Goal: Task Accomplishment & Management: Use online tool/utility

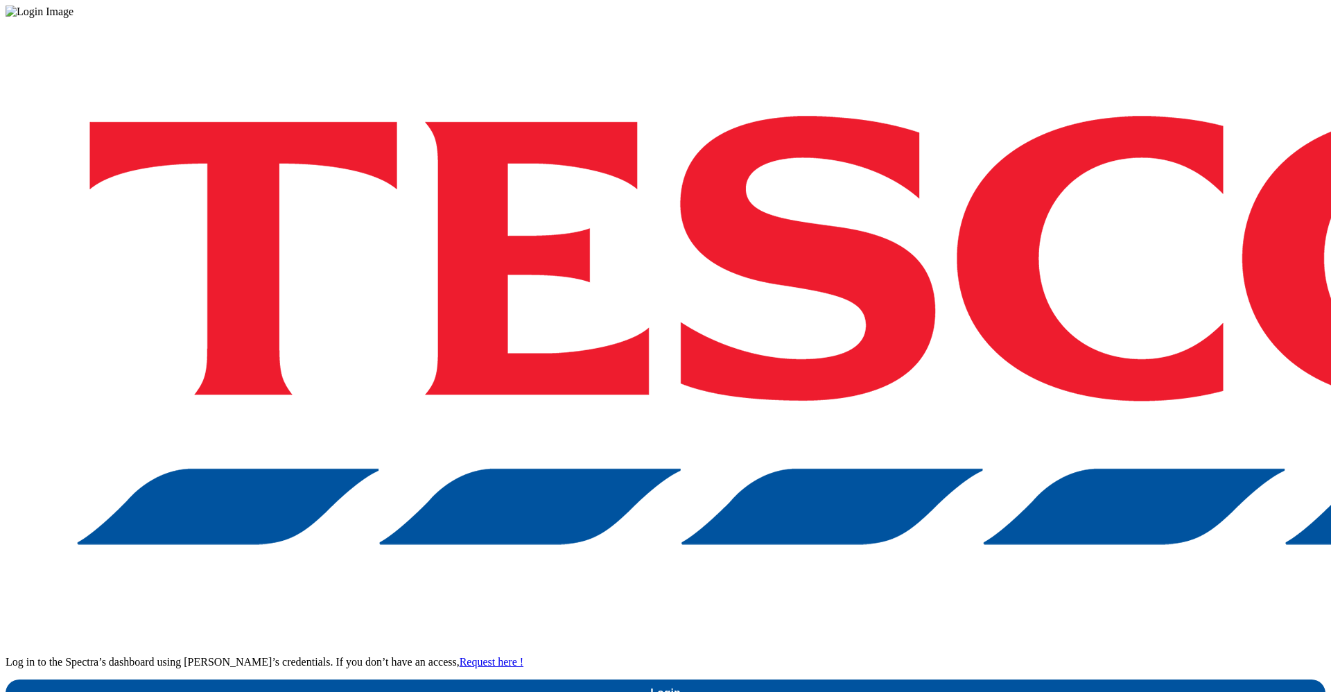
click at [977, 679] on link "Login" at bounding box center [666, 693] width 1320 height 28
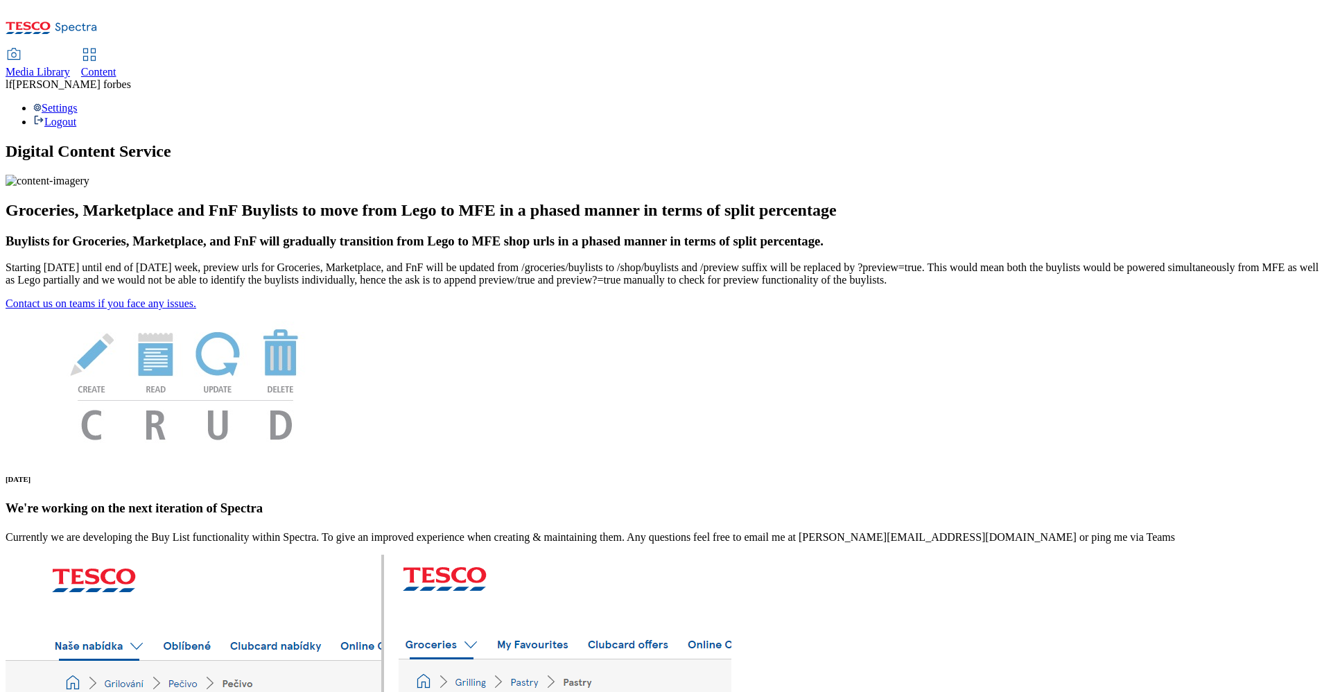
click at [116, 66] on span "Content" at bounding box center [98, 72] width 35 height 12
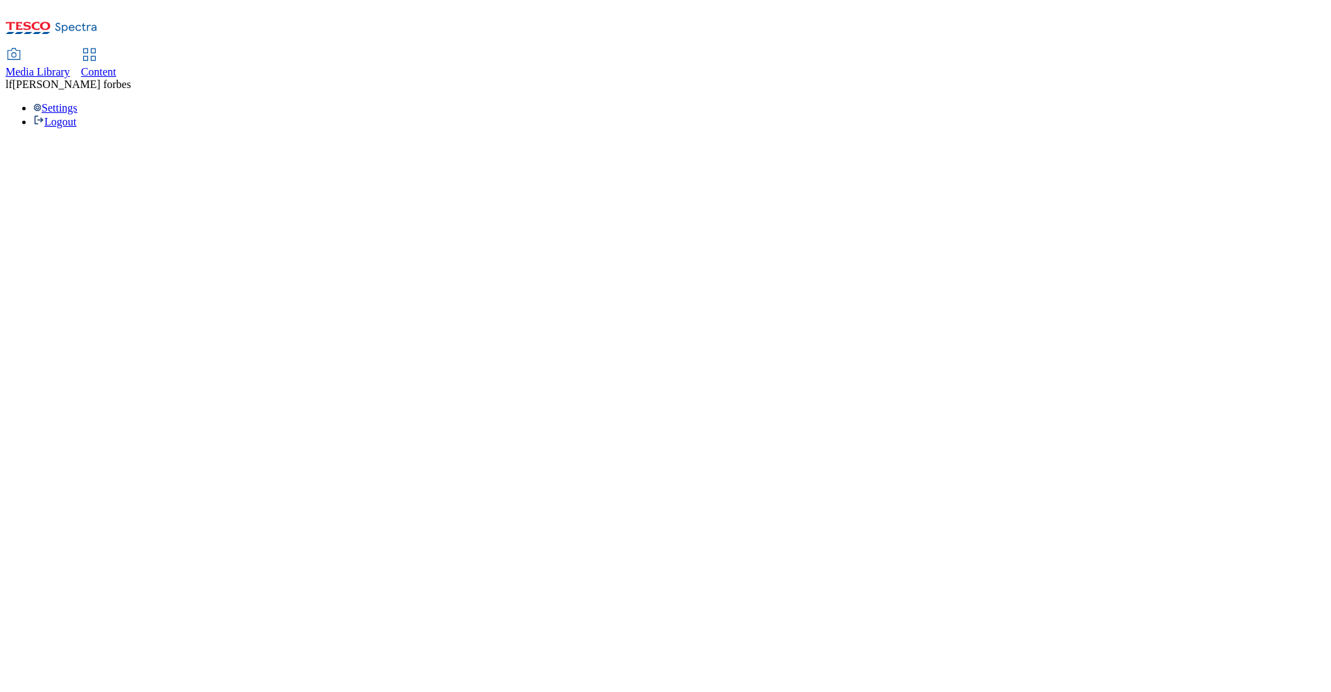
select select "ghs-[GEOGRAPHIC_DATA]"
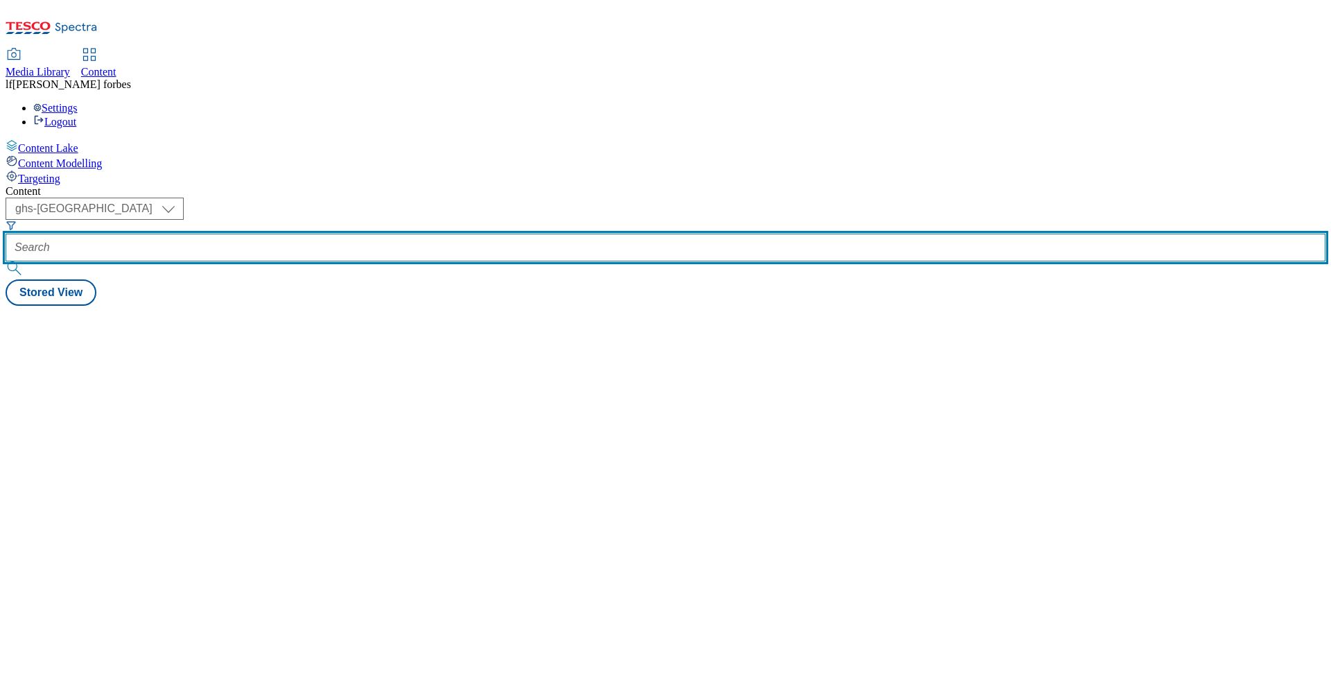
click at [358, 234] on input "text" at bounding box center [666, 248] width 1320 height 28
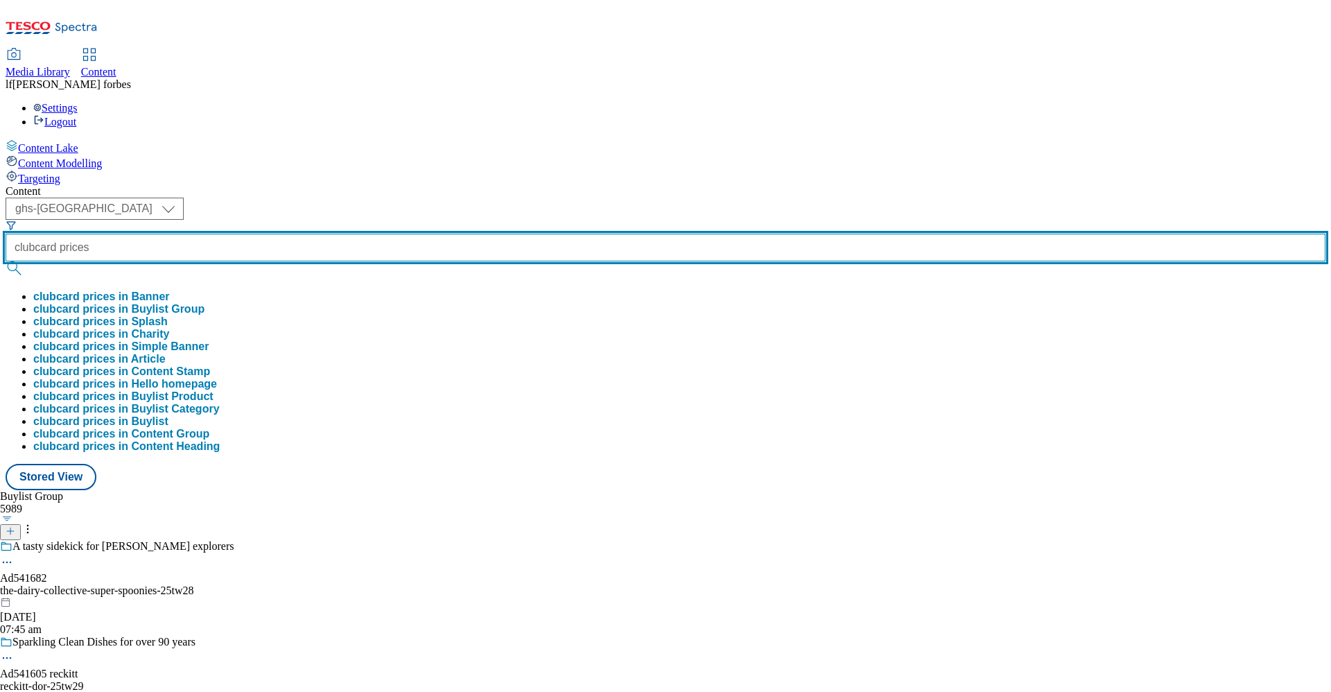
type input "clubcard prices"
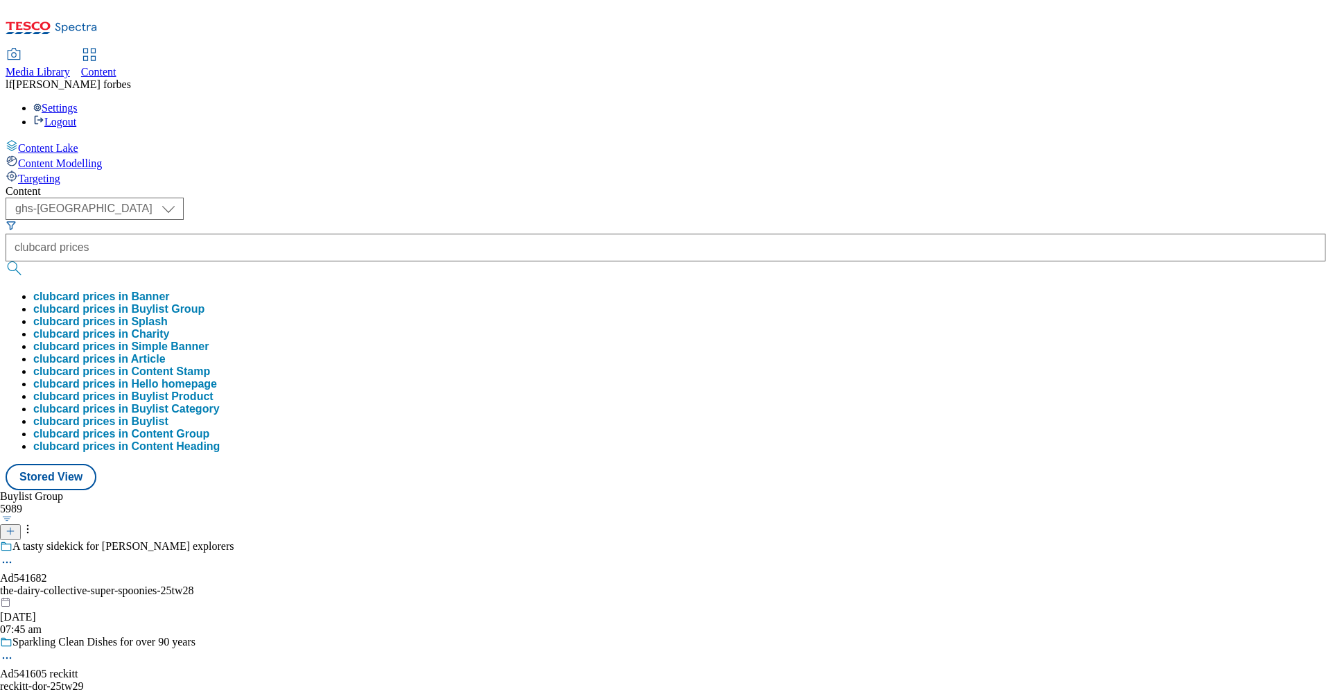
click at [25, 261] on button "submit" at bounding box center [15, 268] width 19 height 14
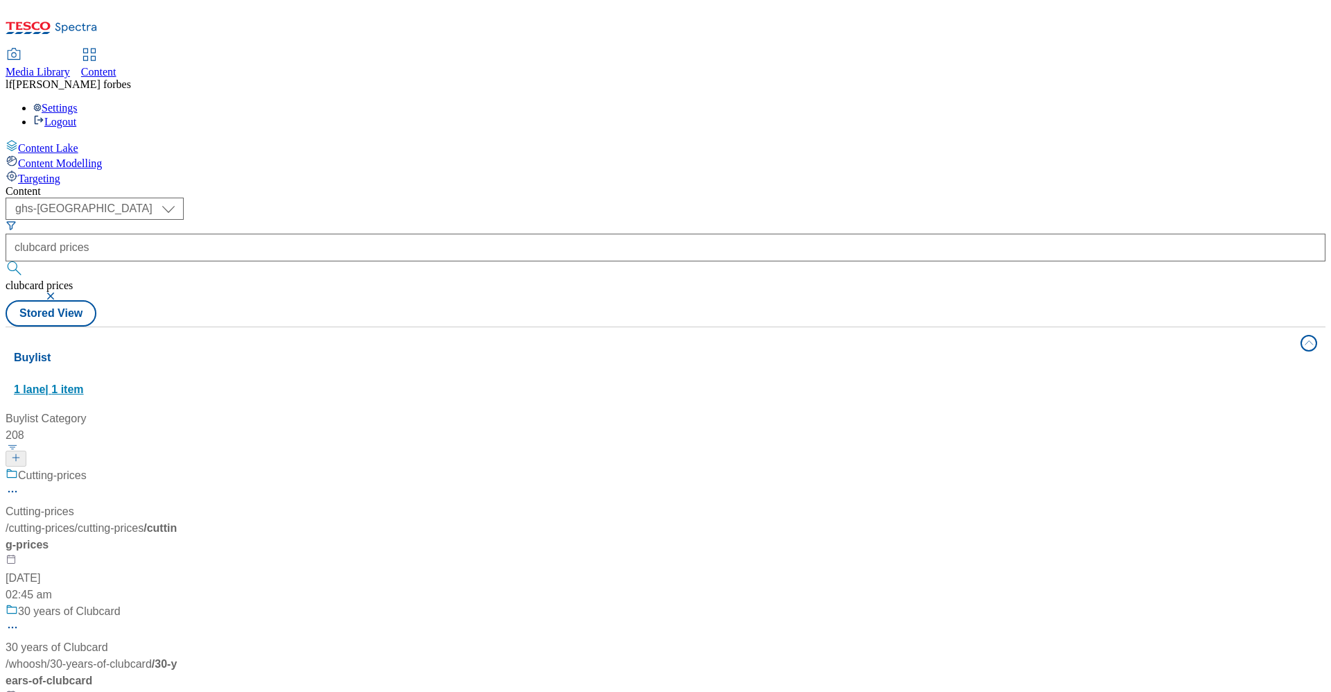
click at [311, 349] on div "Buylist 1 lane | 1 item" at bounding box center [653, 373] width 1278 height 48
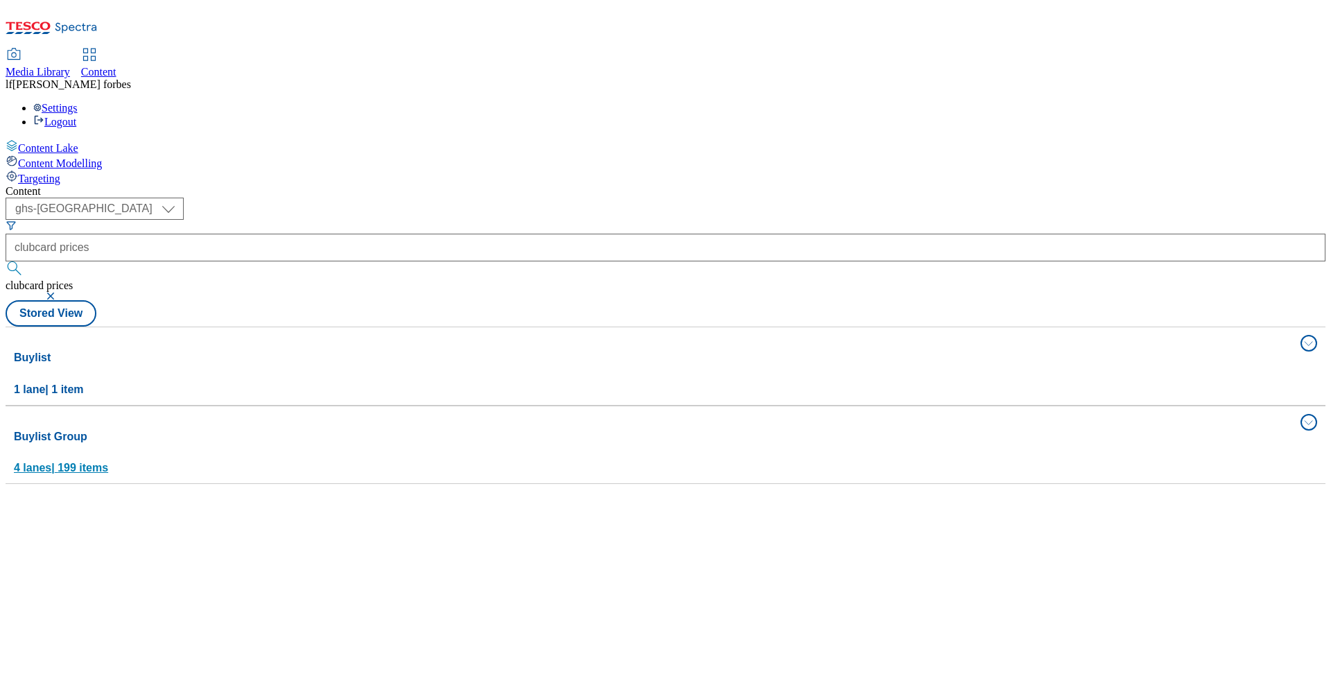
click at [298, 428] on div "Buylist Group 4 lanes | 199 items" at bounding box center [653, 452] width 1278 height 48
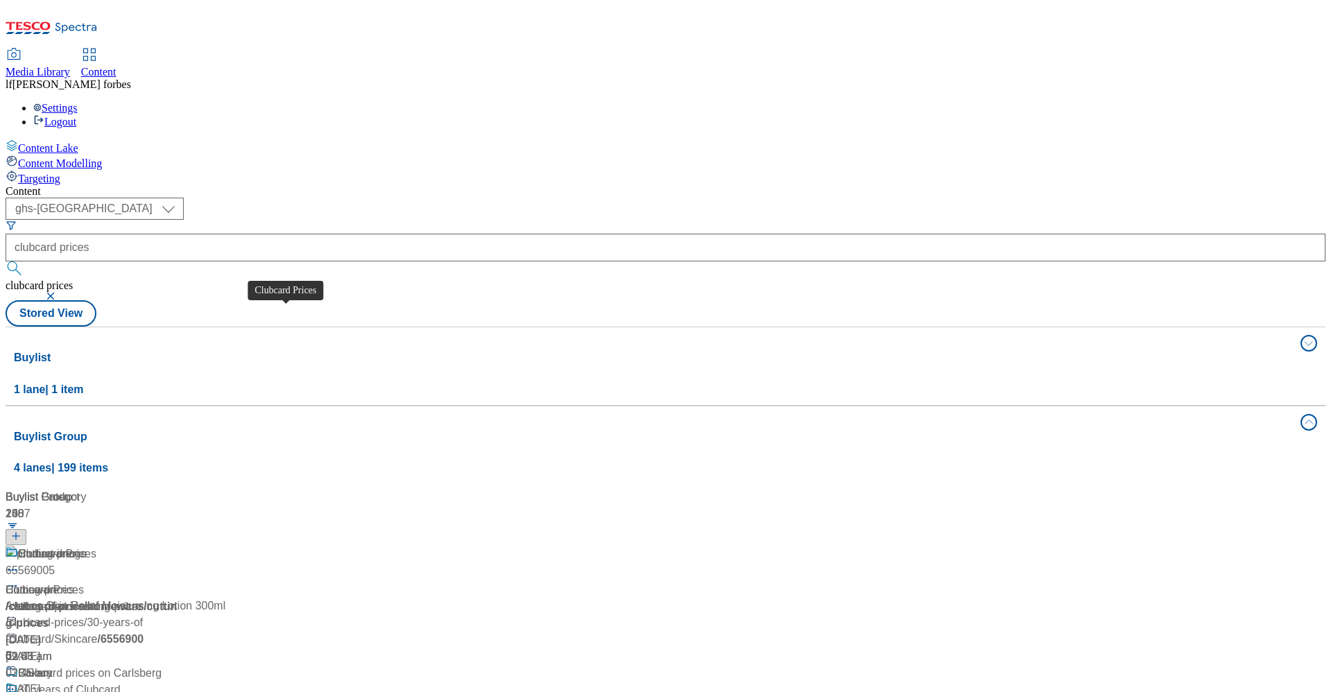
click at [96, 546] on div "Clubcard Prices" at bounding box center [57, 554] width 78 height 17
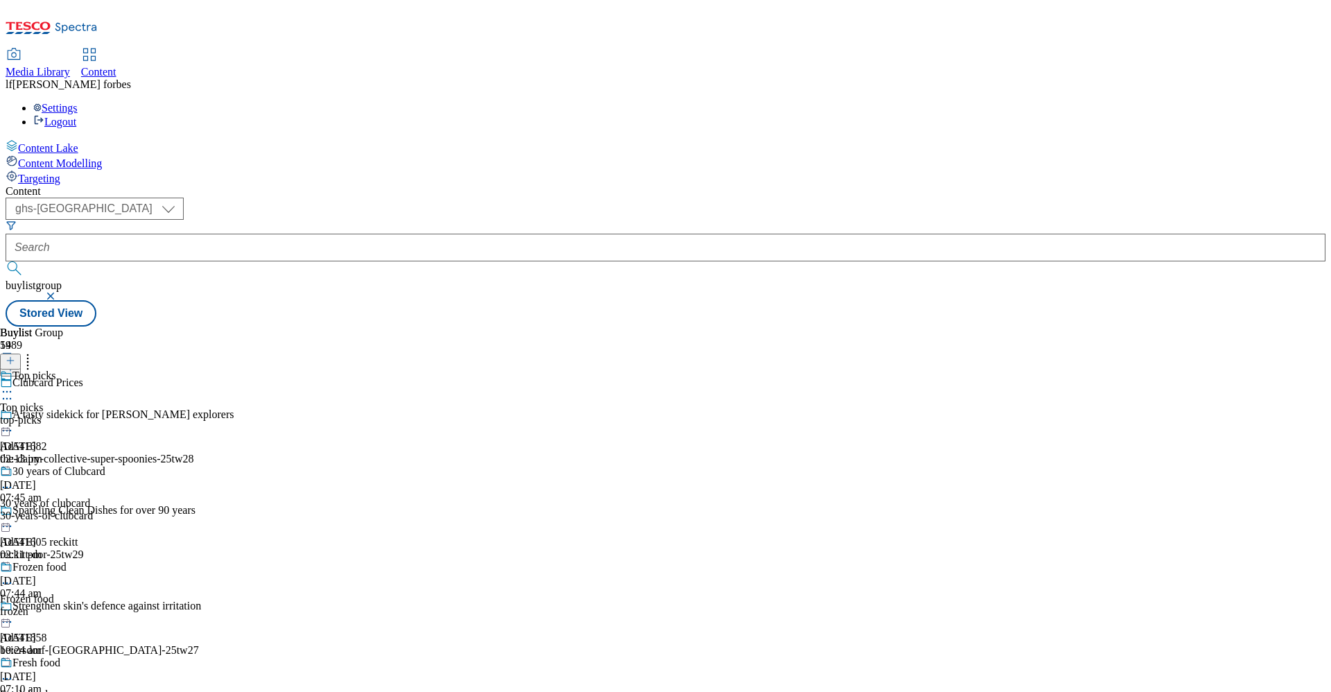
scroll to position [271, 0]
click at [60, 657] on div "Fresh food" at bounding box center [36, 663] width 48 height 12
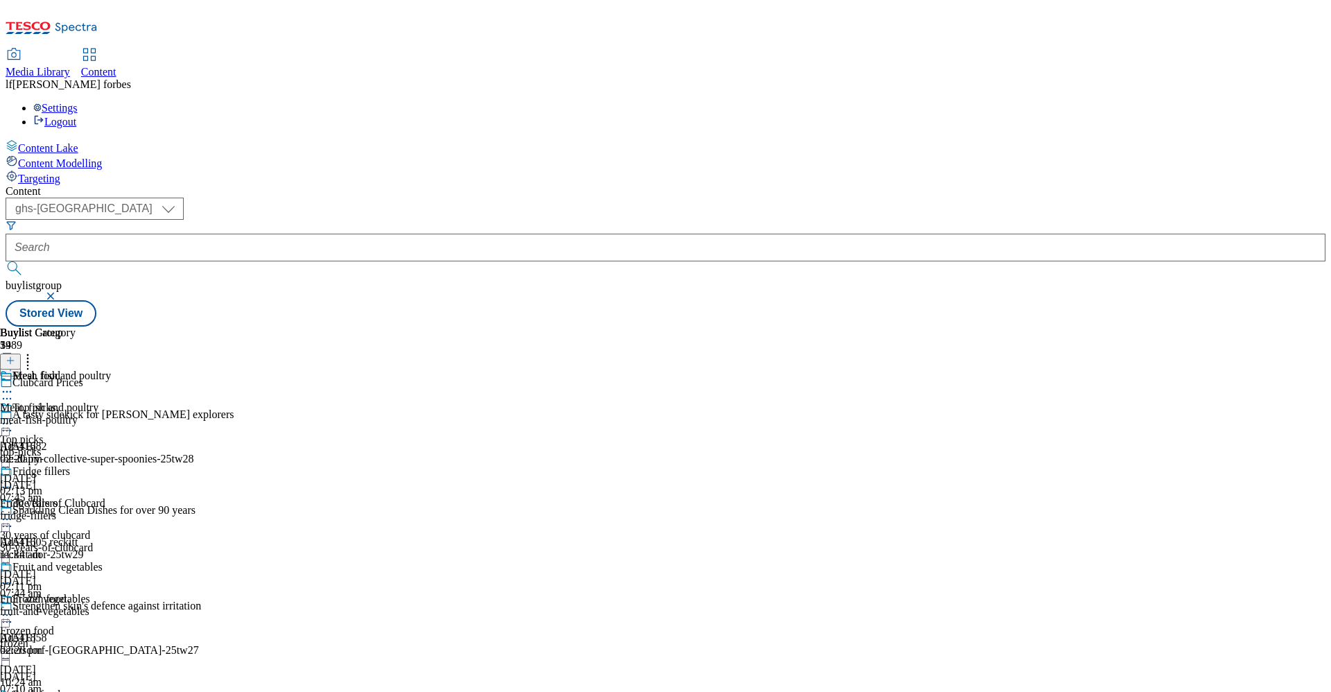
click at [14, 480] on icon at bounding box center [7, 487] width 14 height 14
click at [979, 327] on div "Buylist Group 5989 Clubcard Prices A tasty sidekick for li'l explorers Ad541682…" at bounding box center [666, 327] width 1320 height 0
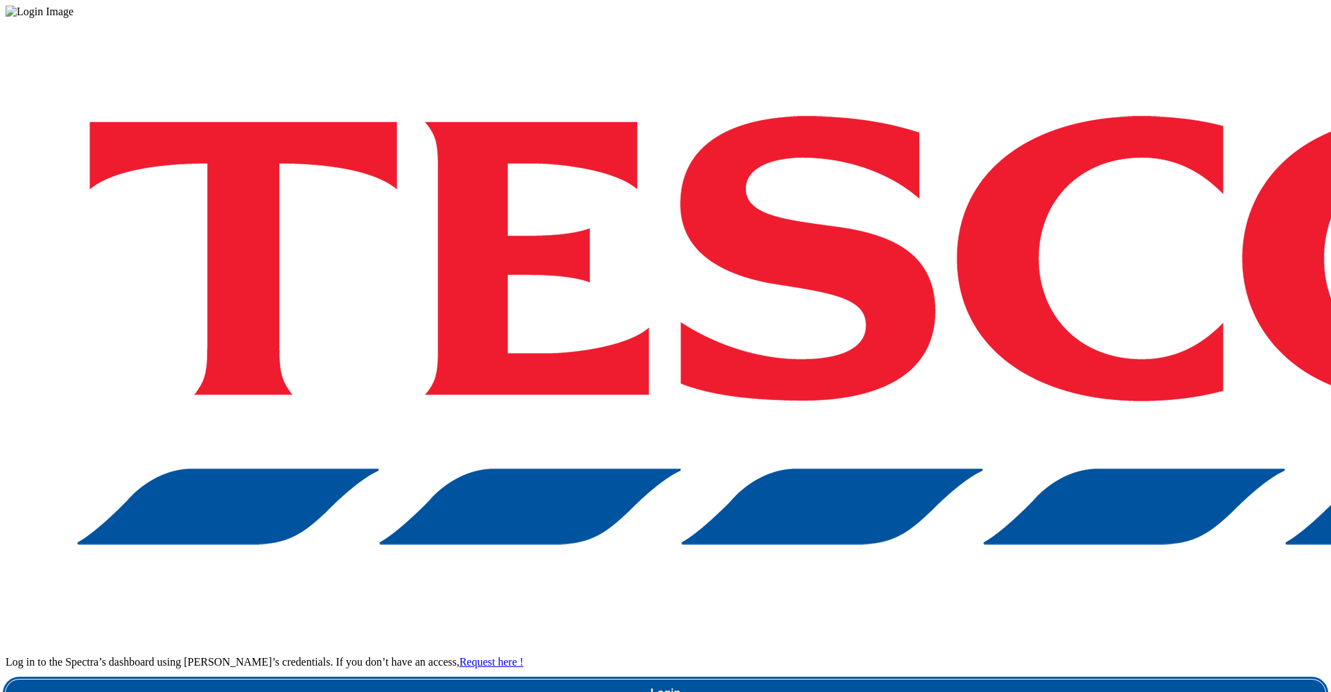
click at [1022, 679] on link "Login" at bounding box center [666, 693] width 1320 height 28
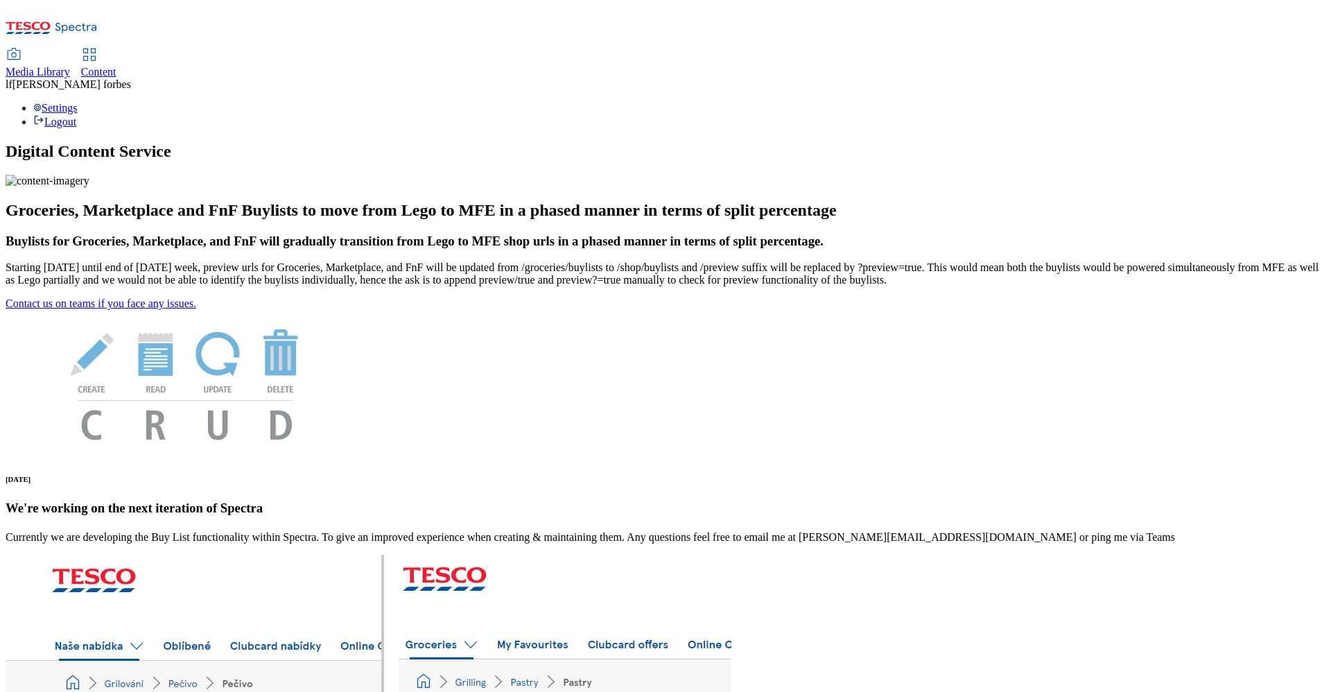
click at [116, 66] on span "Content" at bounding box center [98, 72] width 35 height 12
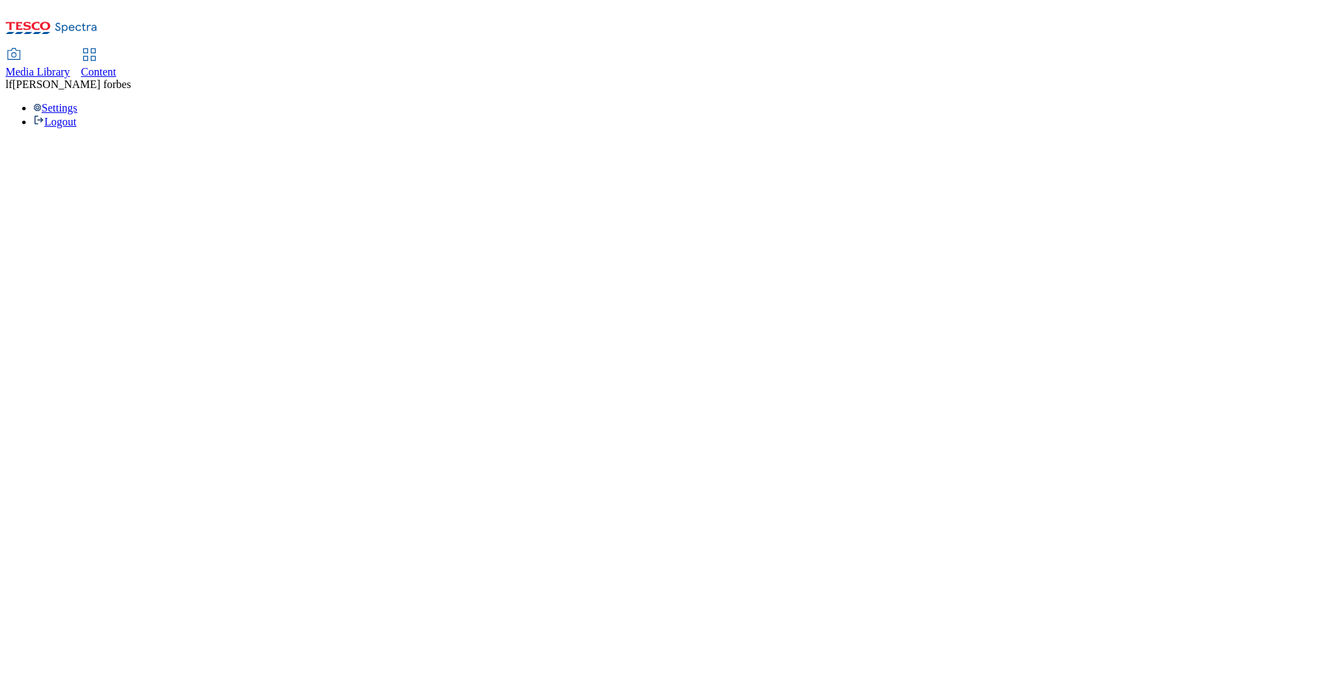
select select "ghs-uk"
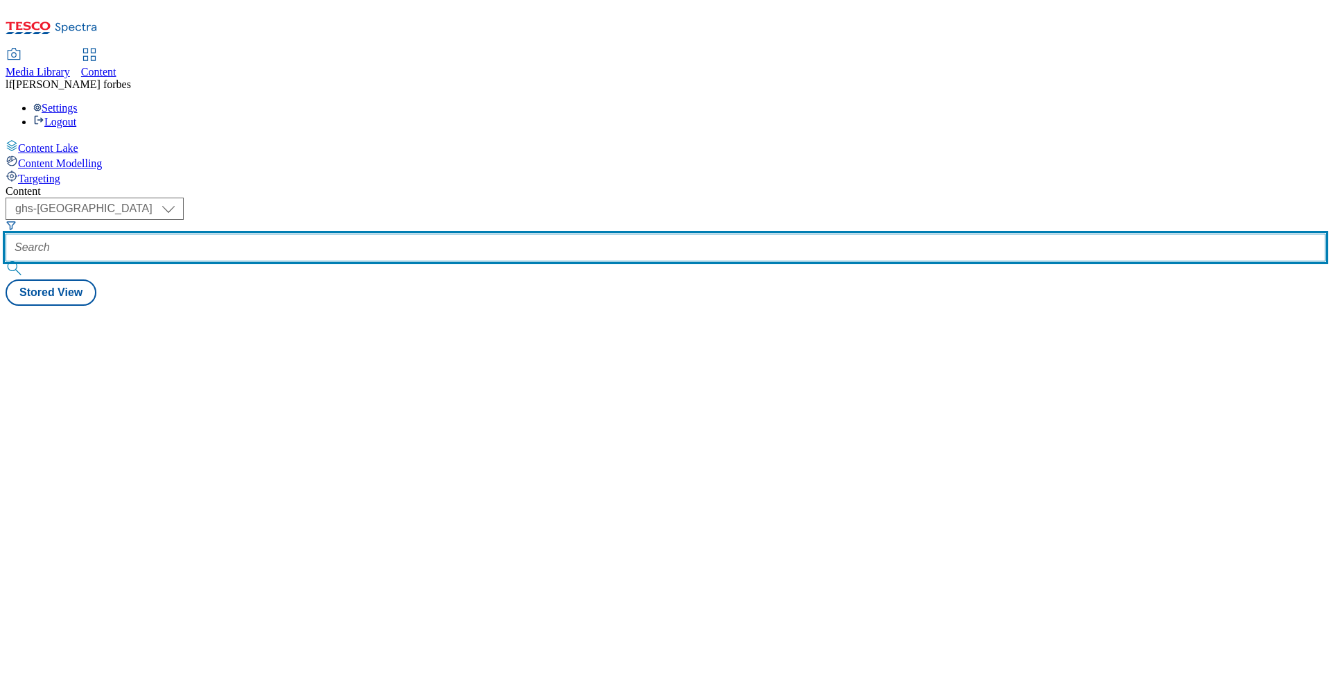
click at [328, 234] on input "text" at bounding box center [666, 248] width 1320 height 28
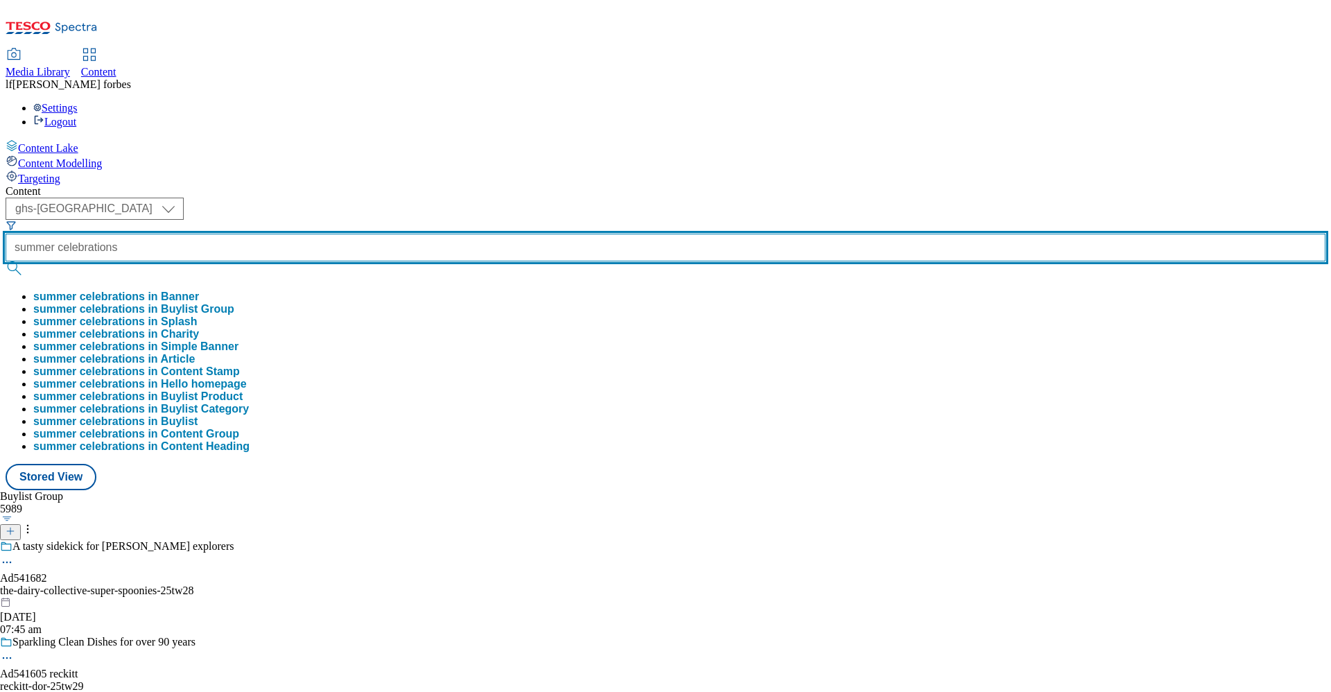
type input "summer celebrations"
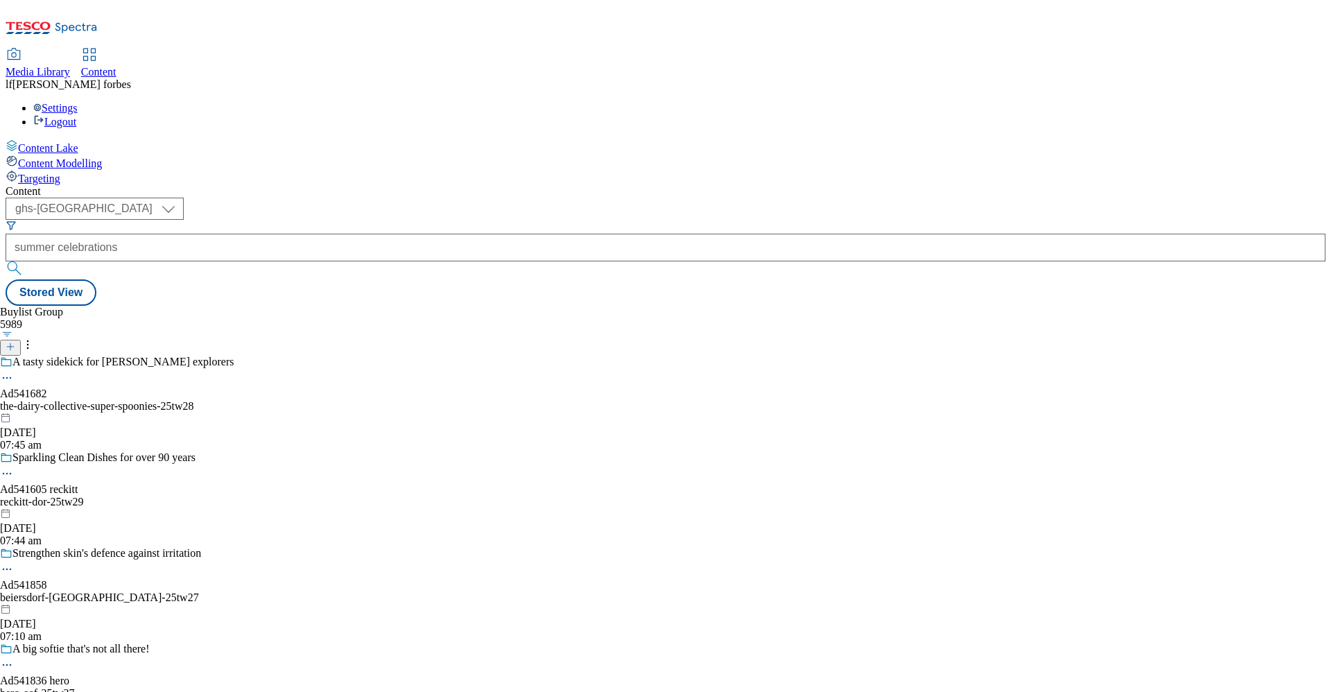
click at [25, 261] on button "submit" at bounding box center [15, 268] width 19 height 14
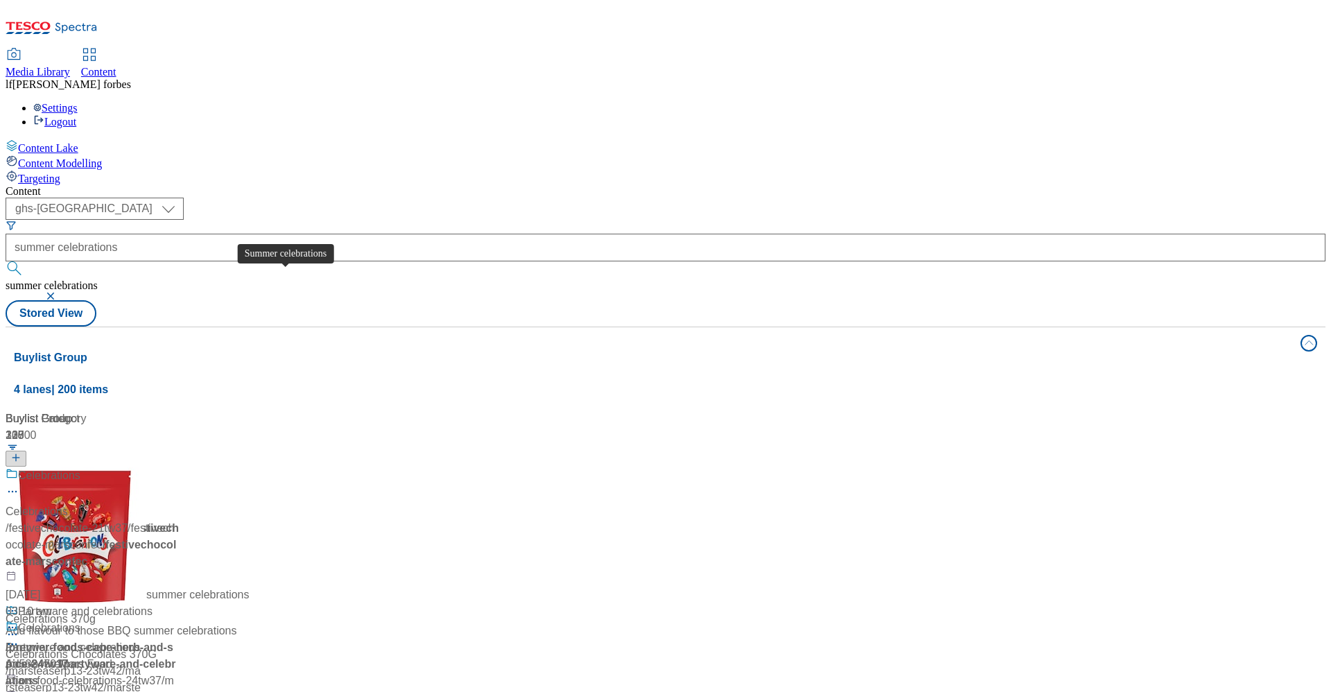
click at [123, 467] on div "Summer celebrations" at bounding box center [70, 475] width 105 height 17
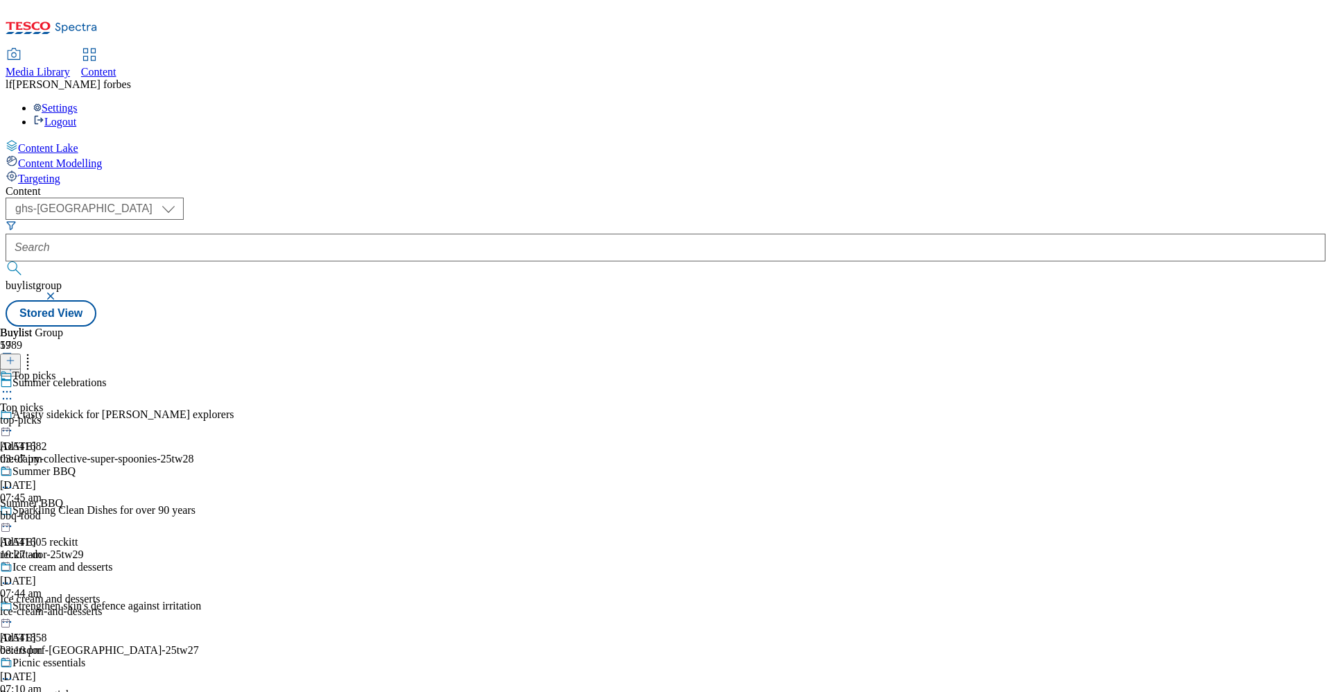
scroll to position [399, 0]
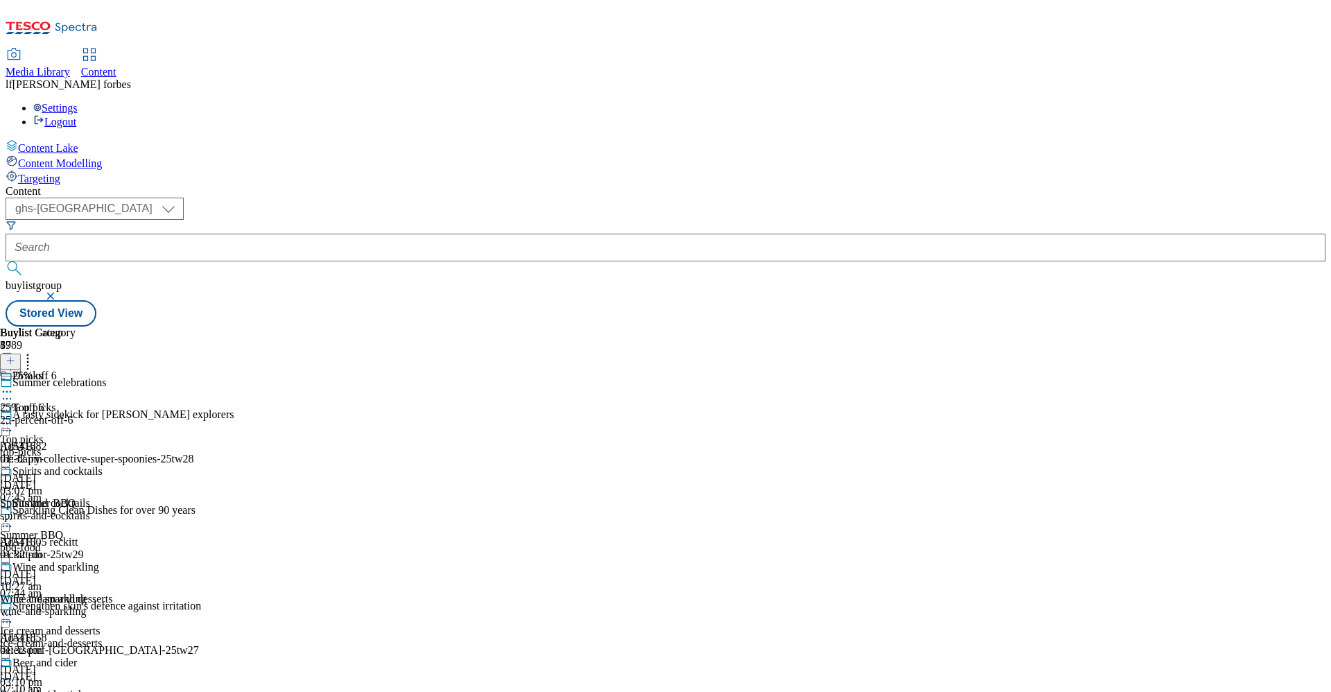
click at [14, 385] on icon at bounding box center [7, 392] width 14 height 14
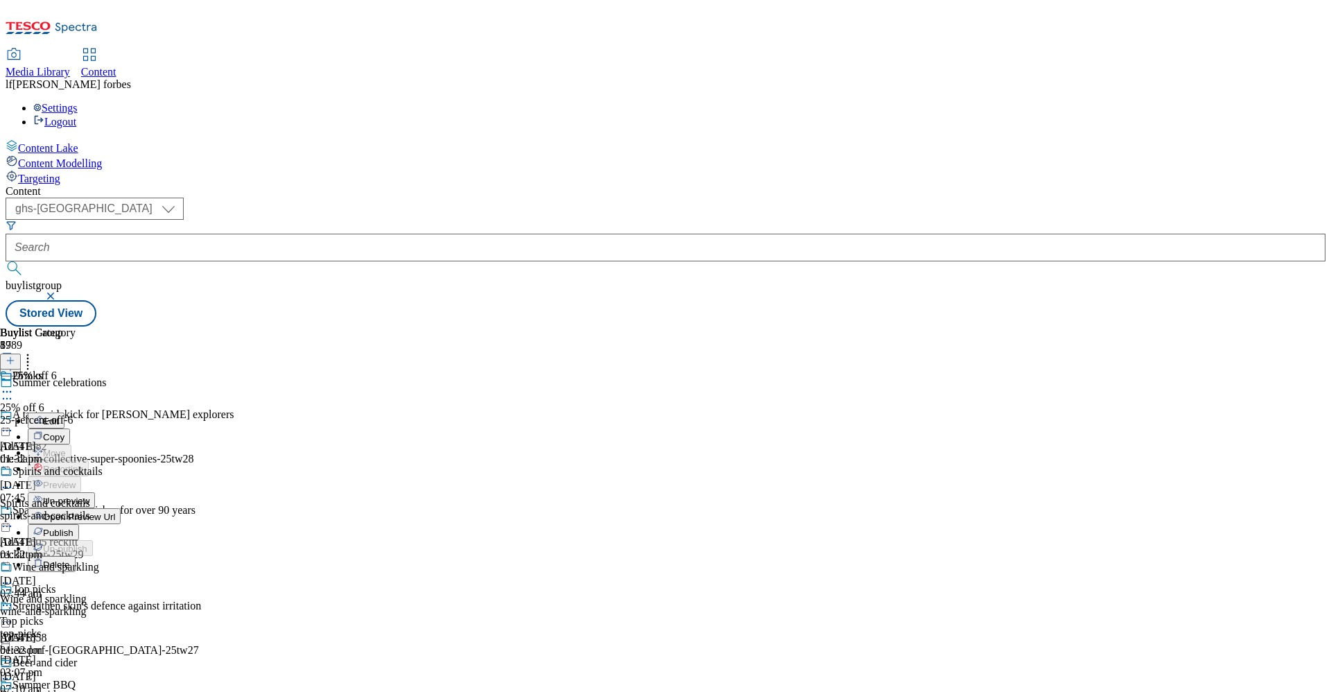
click at [73, 528] on span "Publish" at bounding box center [58, 533] width 31 height 10
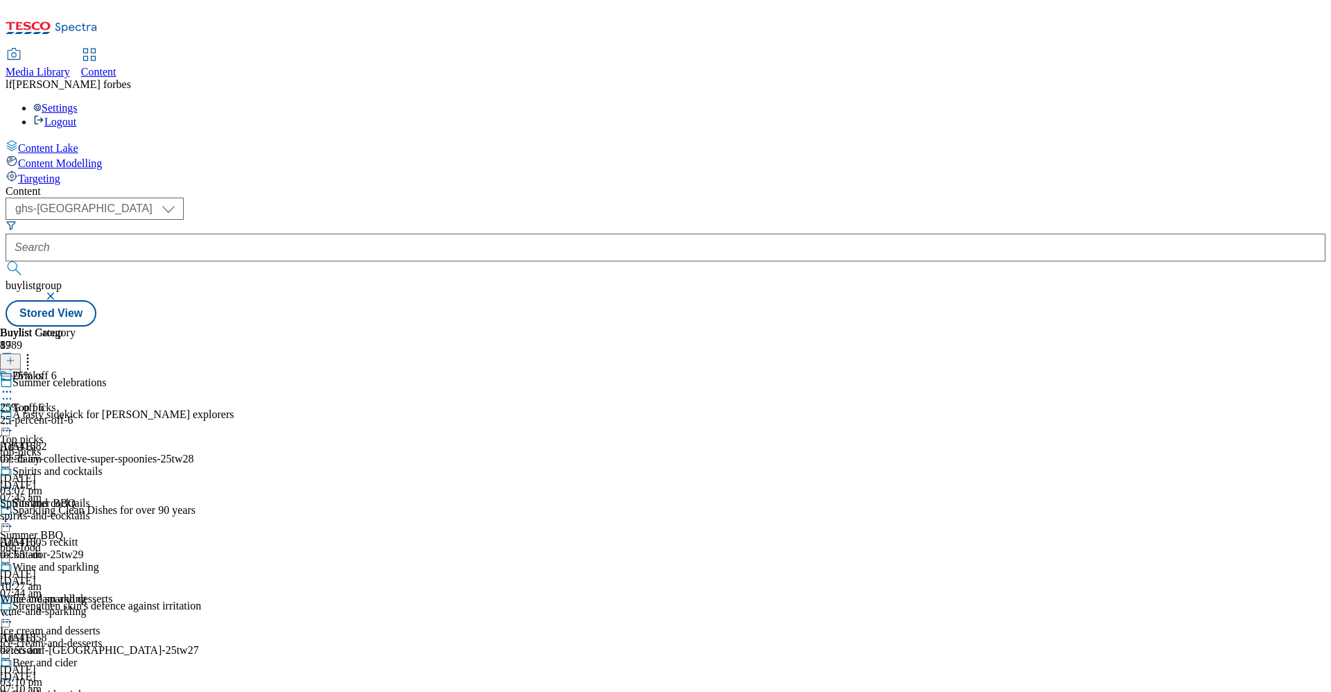
scroll to position [708, 0]
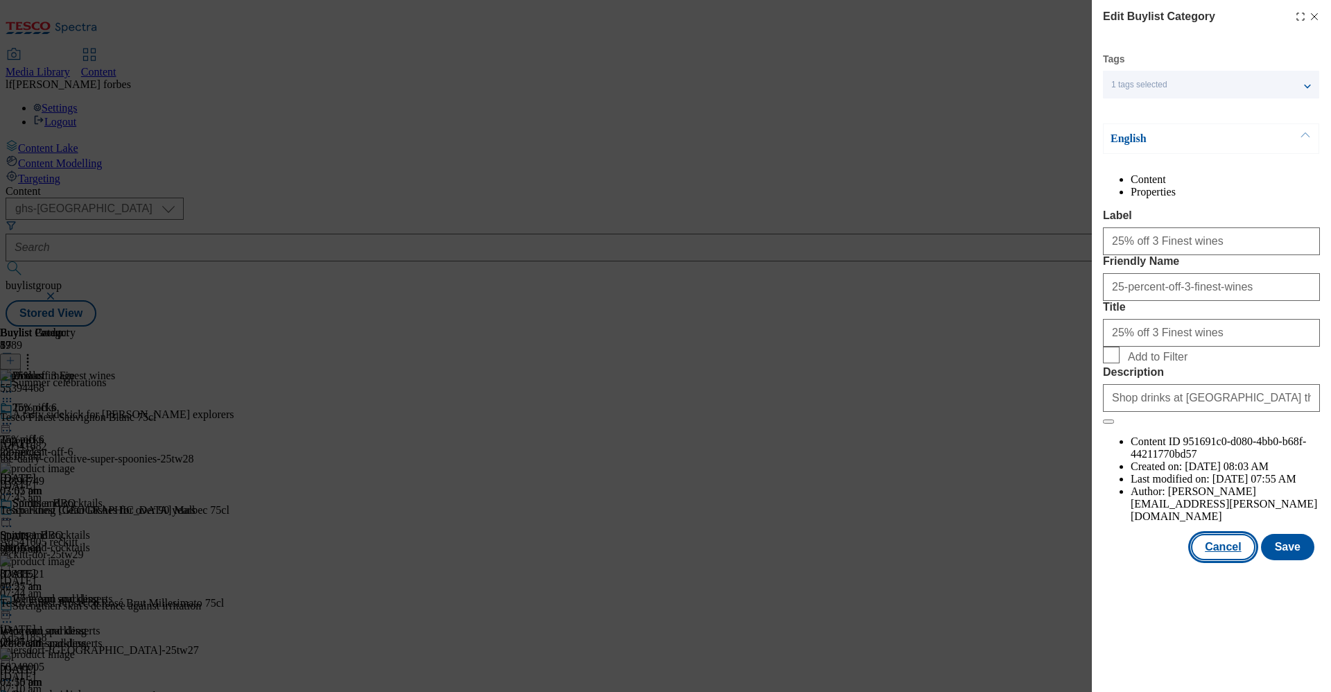
click at [1200, 560] on button "Cancel" at bounding box center [1223, 547] width 64 height 26
